Goal: Task Accomplishment & Management: Use online tool/utility

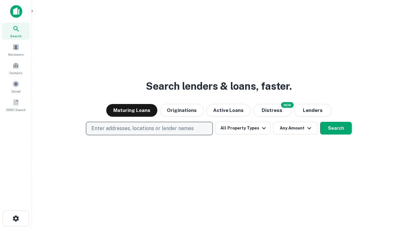
click at [149, 128] on p "Enter addresses, locations or lender names" at bounding box center [142, 128] width 103 height 8
type input "**********"
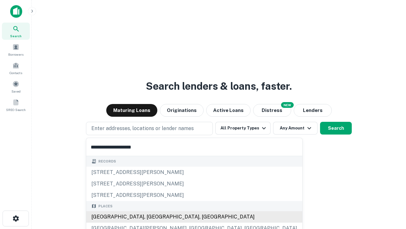
click at [152, 217] on div "Santa Monica, CA, USA" at bounding box center [194, 216] width 216 height 11
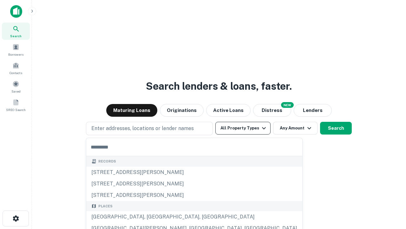
click at [243, 128] on button "All Property Types" at bounding box center [243, 128] width 55 height 13
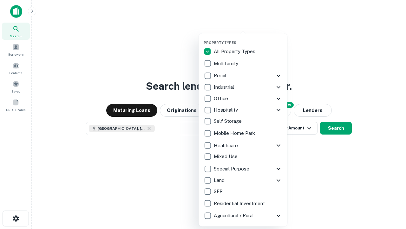
click at [248, 38] on button "button" at bounding box center [248, 38] width 89 height 0
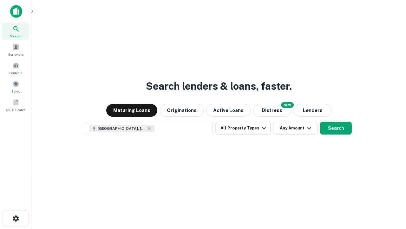
scroll to position [10, 0]
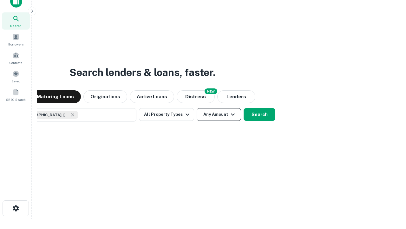
click at [197, 108] on button "Any Amount" at bounding box center [219, 114] width 44 height 13
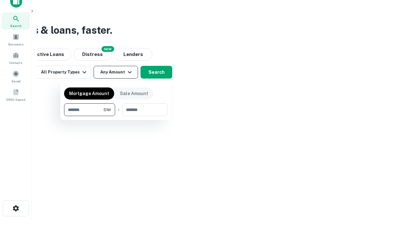
type input "*******"
click at [116, 116] on button "button" at bounding box center [116, 116] width 104 height 0
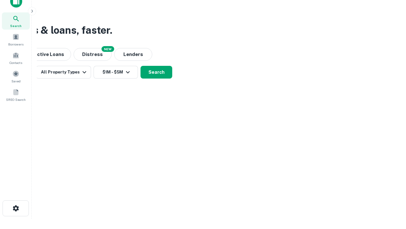
scroll to position [3, 117]
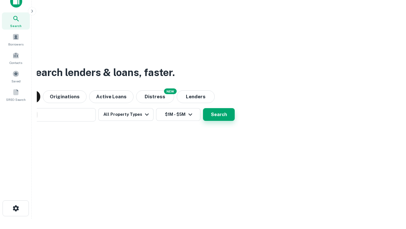
click at [203, 108] on button "Search" at bounding box center [219, 114] width 32 height 13
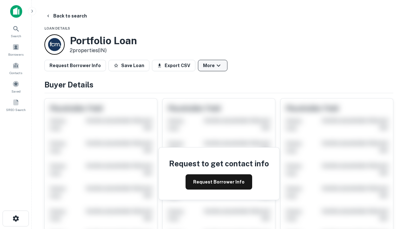
click at [213, 65] on button "More" at bounding box center [213, 65] width 30 height 11
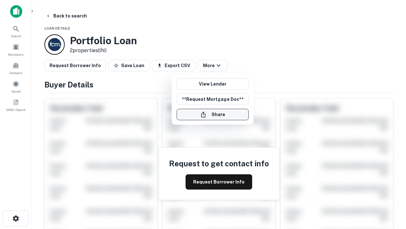
click at [213, 114] on button "Share" at bounding box center [213, 114] width 72 height 11
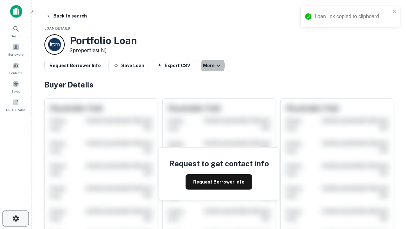
click at [16, 218] on icon "button" at bounding box center [16, 218] width 8 height 8
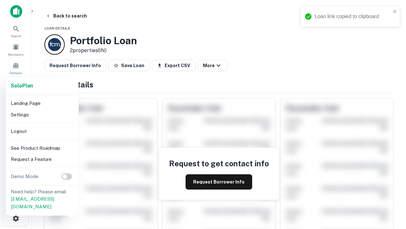
click at [42, 131] on li "Logout" at bounding box center [42, 130] width 68 height 11
